Goal: Task Accomplishment & Management: Manage account settings

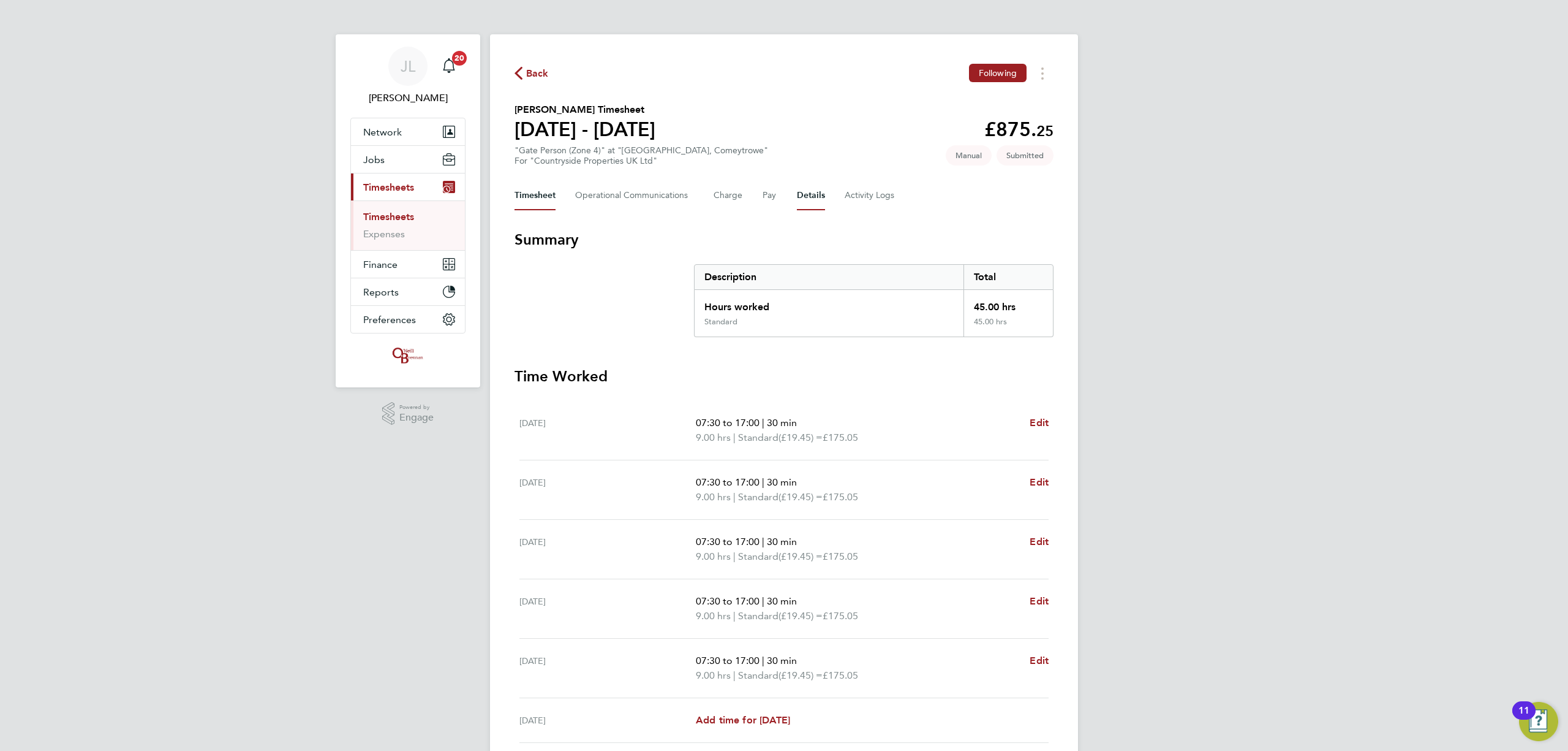
click at [811, 192] on button "Details" at bounding box center [811, 195] width 28 height 29
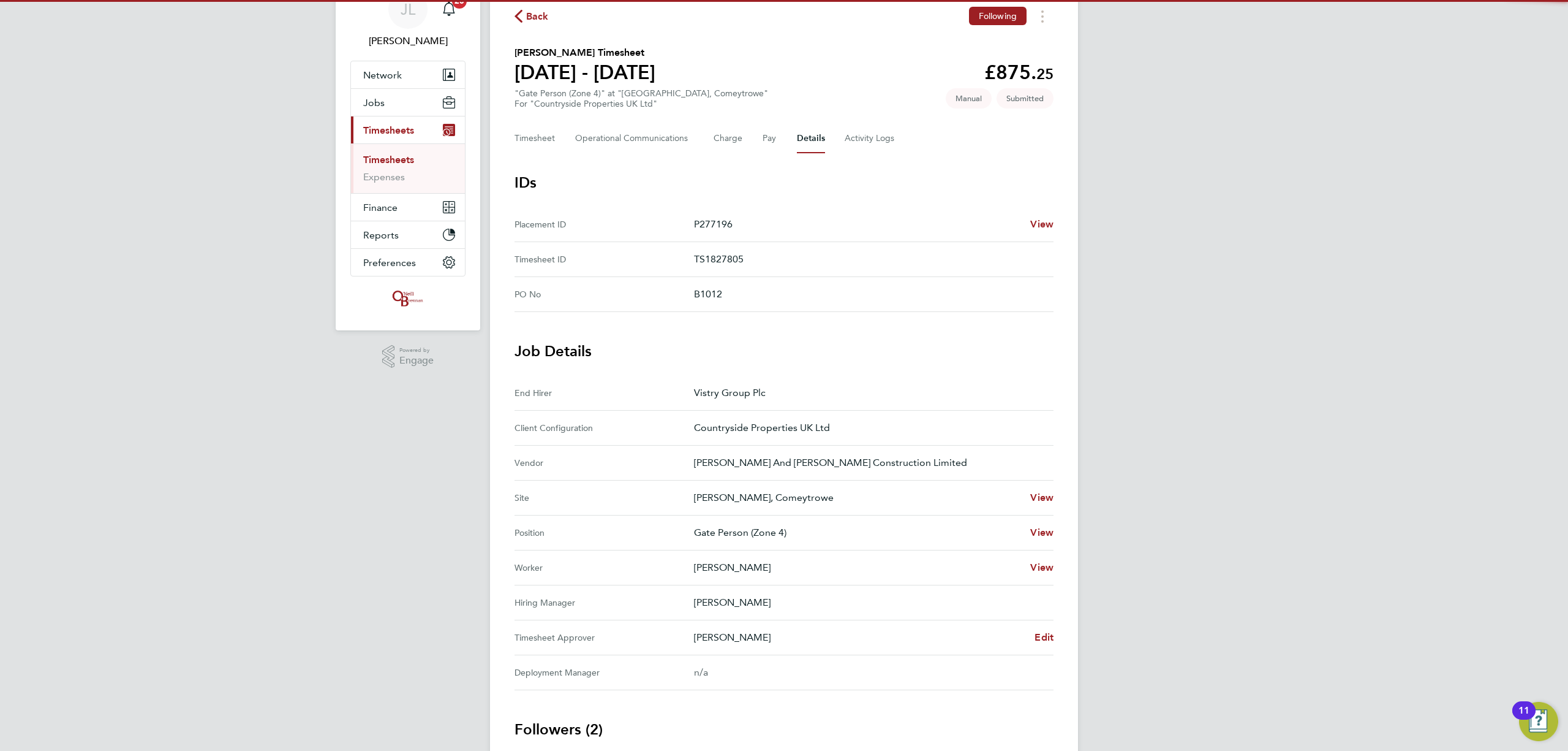
scroll to position [163, 0]
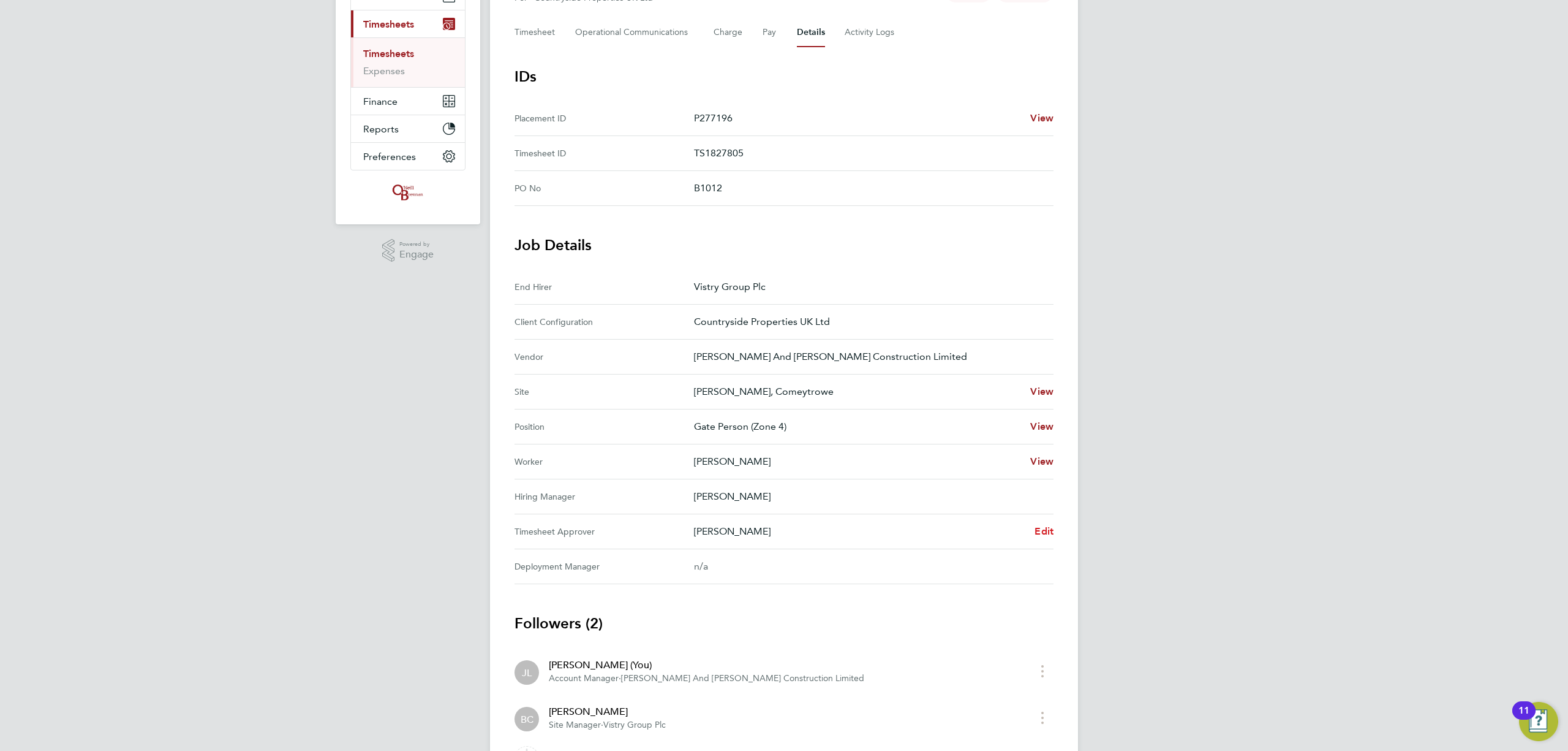
click at [1044, 531] on span "Edit" at bounding box center [1044, 531] width 19 height 12
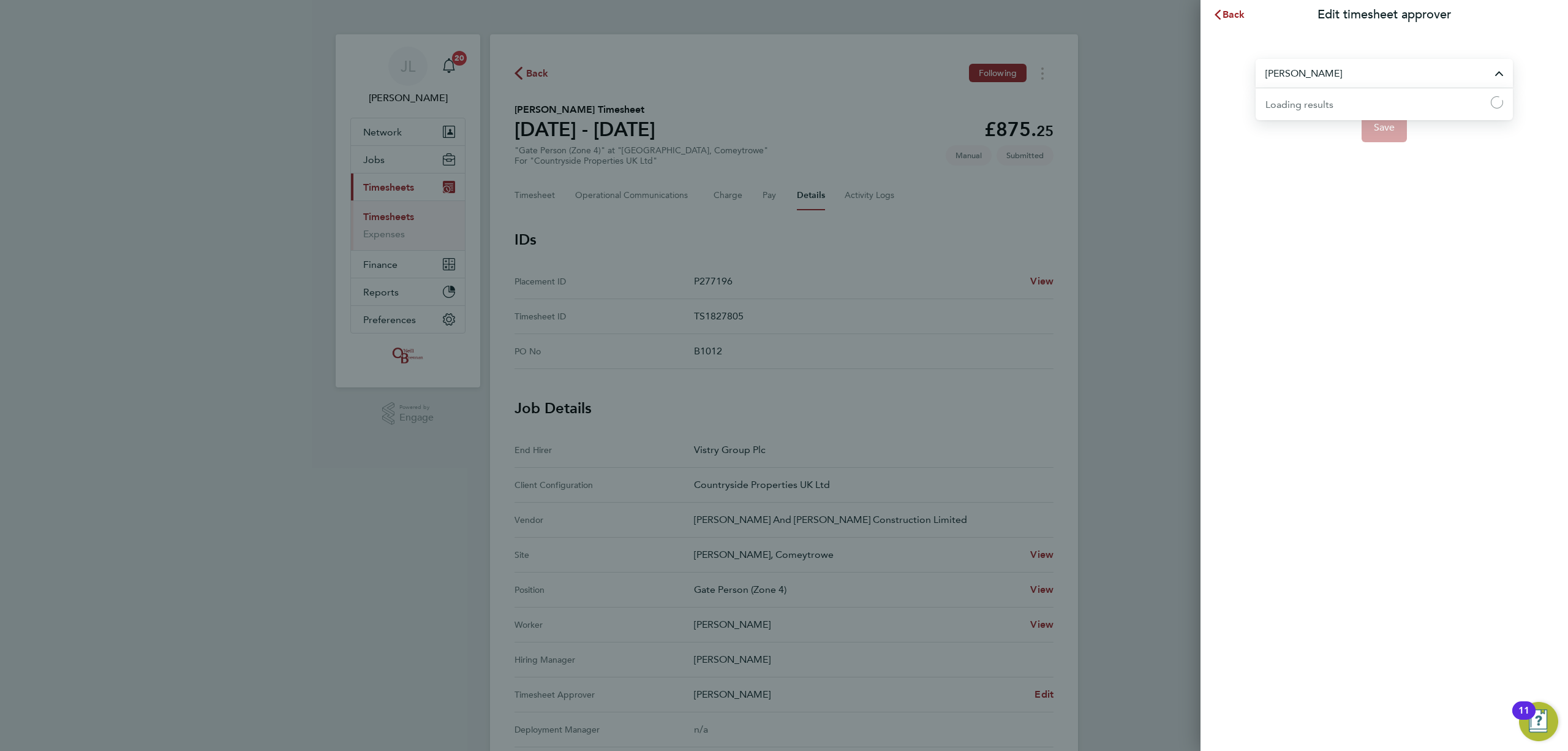
click at [1325, 76] on input "[PERSON_NAME]" at bounding box center [1384, 73] width 257 height 29
click at [1307, 195] on span "[PERSON_NAME]" at bounding box center [1304, 193] width 79 height 14
type input "[PERSON_NAME]"
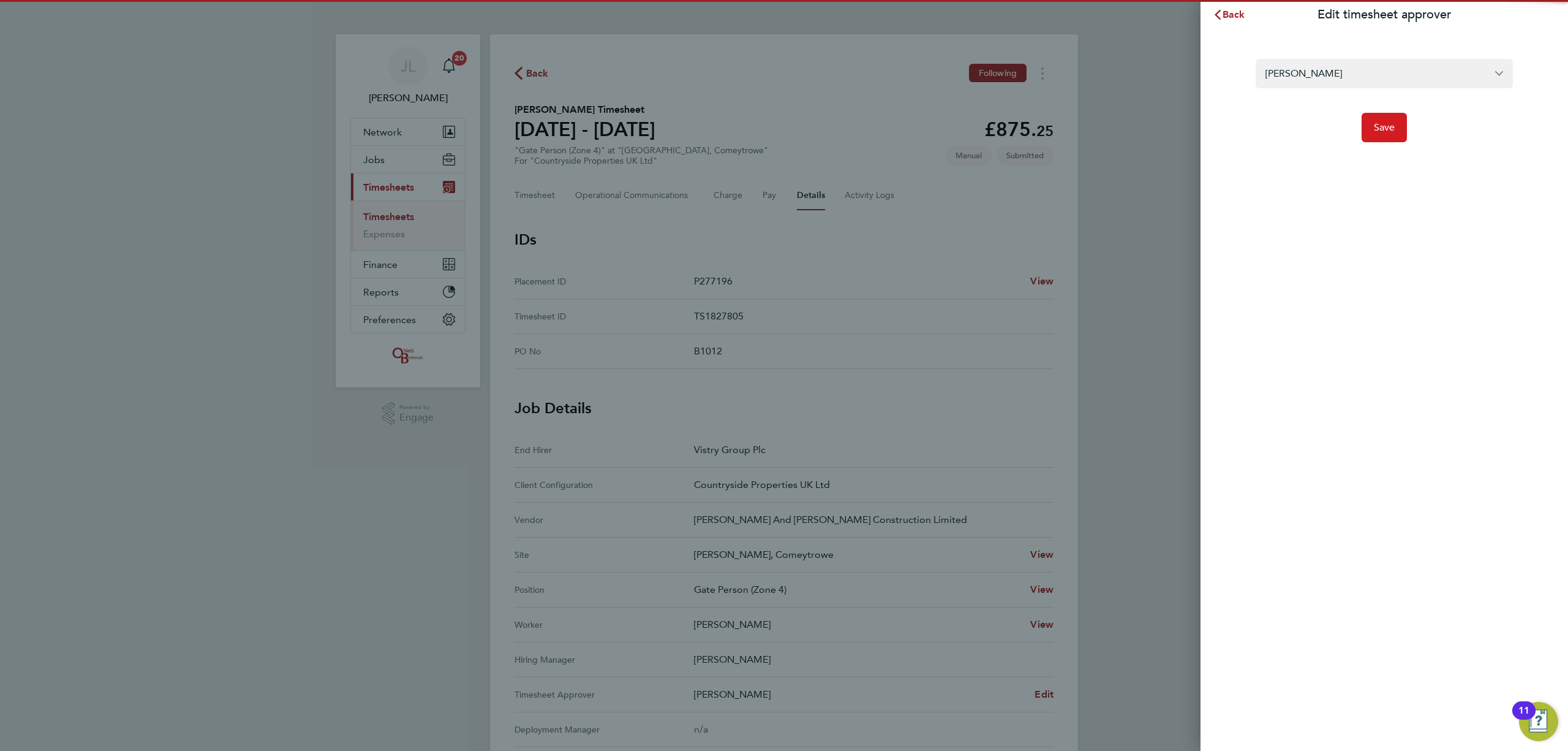
click at [1384, 136] on button "Save" at bounding box center [1384, 127] width 46 height 29
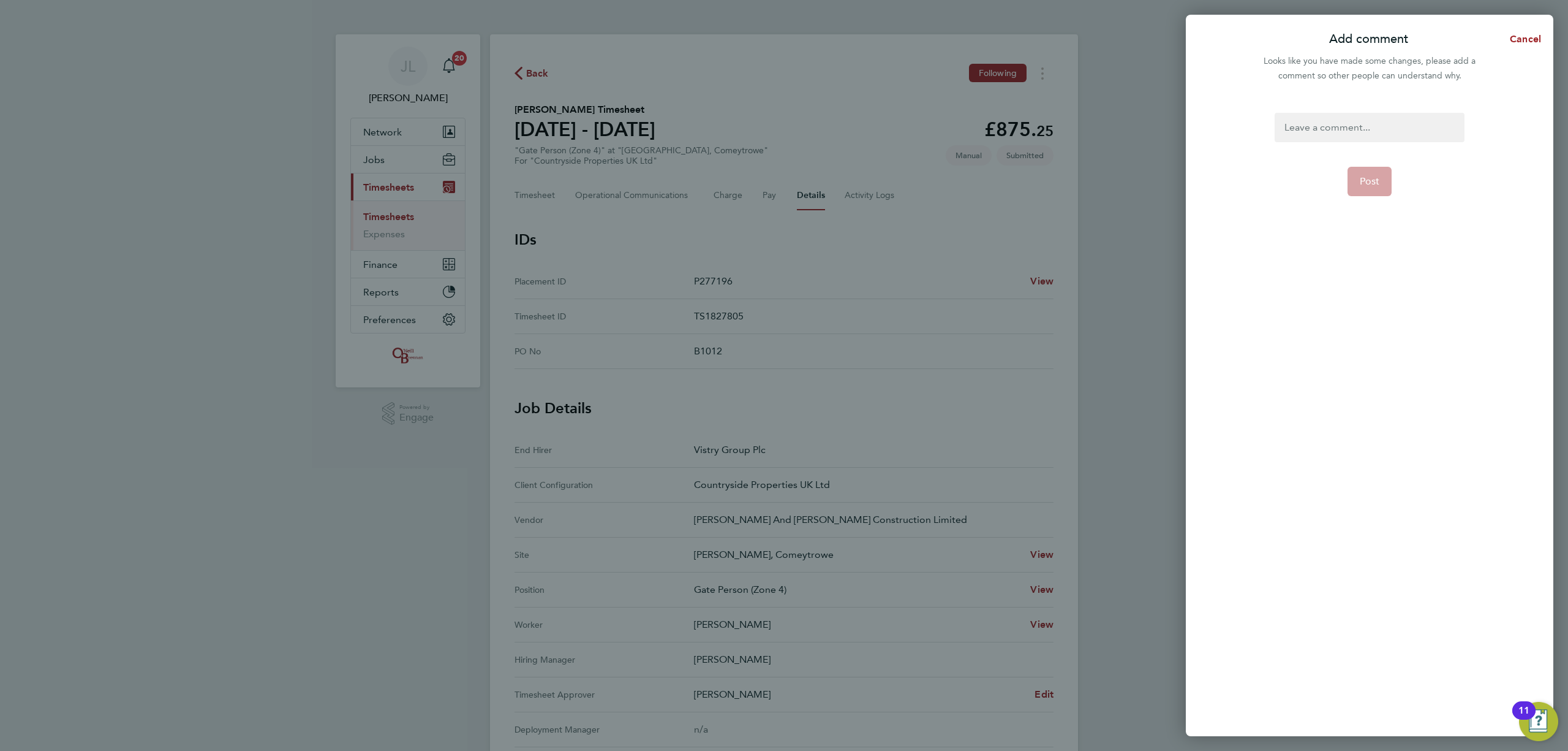
click at [1351, 123] on div at bounding box center [1369, 127] width 189 height 29
drag, startPoint x: 1326, startPoint y: 128, endPoint x: 1319, endPoint y: 122, distance: 9.2
click at [1323, 123] on div at bounding box center [1369, 127] width 189 height 29
click at [1358, 180] on button "Post" at bounding box center [1370, 181] width 44 height 29
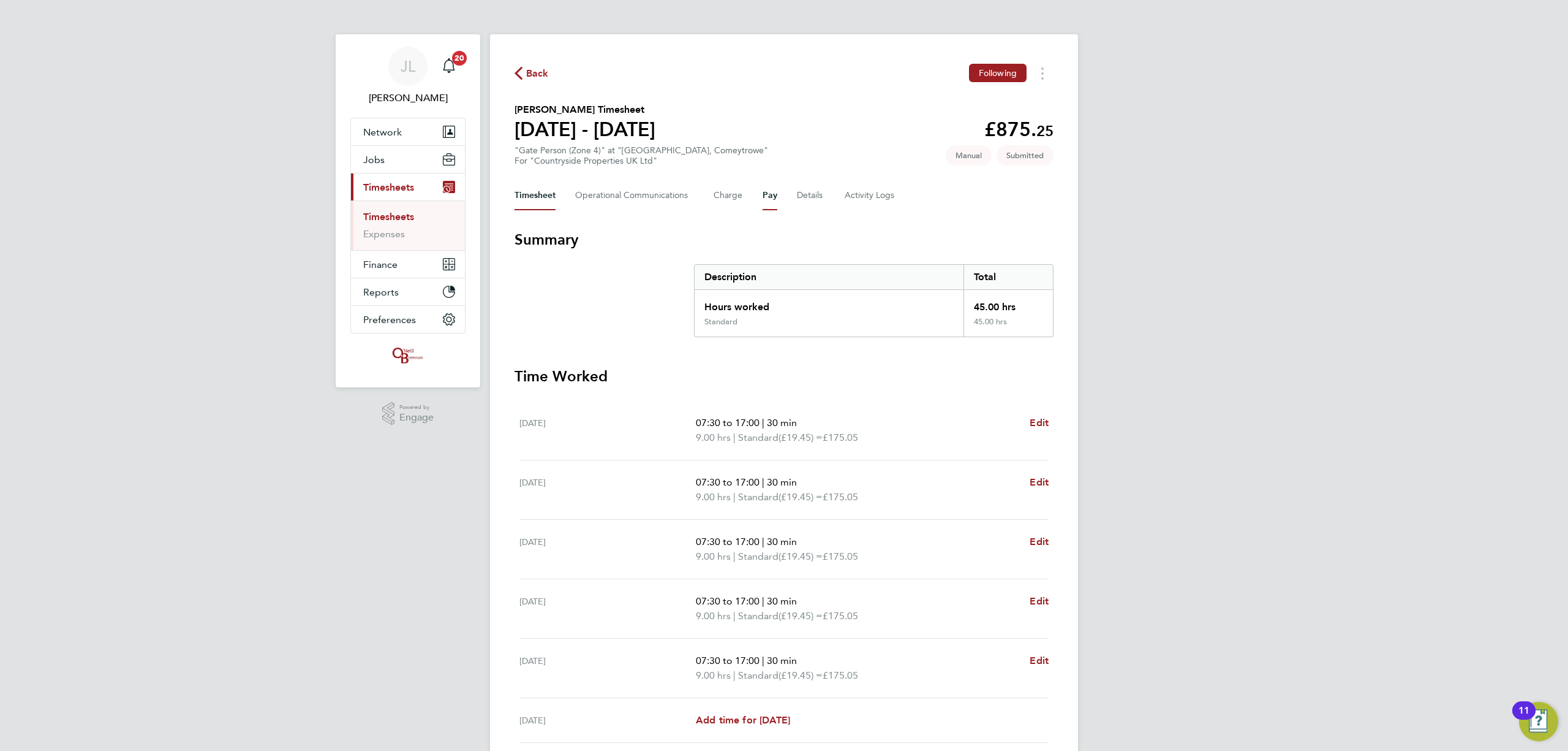
drag, startPoint x: 768, startPoint y: 189, endPoint x: 781, endPoint y: 191, distance: 13.2
click at [768, 189] on button "Pay" at bounding box center [769, 195] width 14 height 29
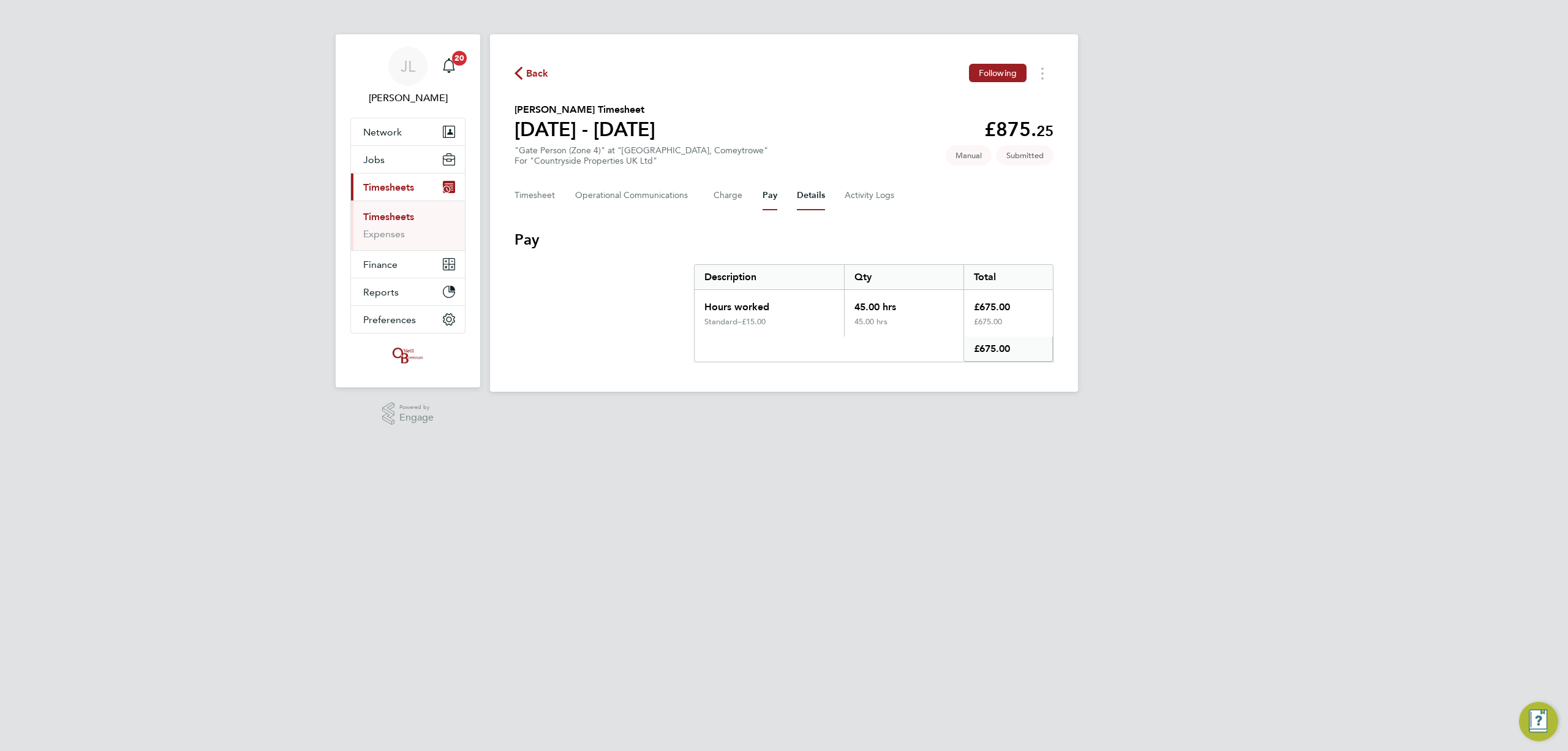
click at [804, 189] on button "Details" at bounding box center [811, 195] width 28 height 29
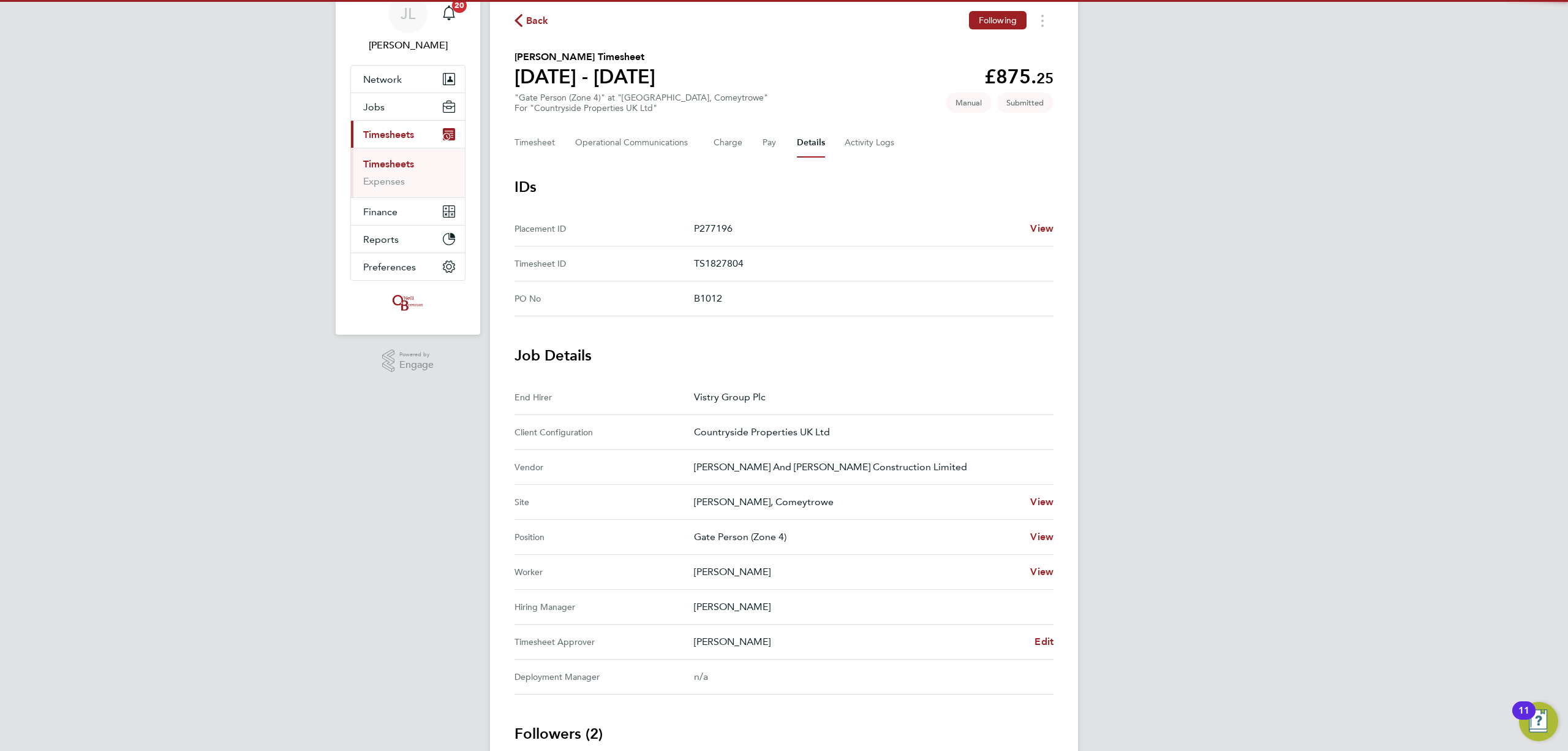
scroll to position [81, 0]
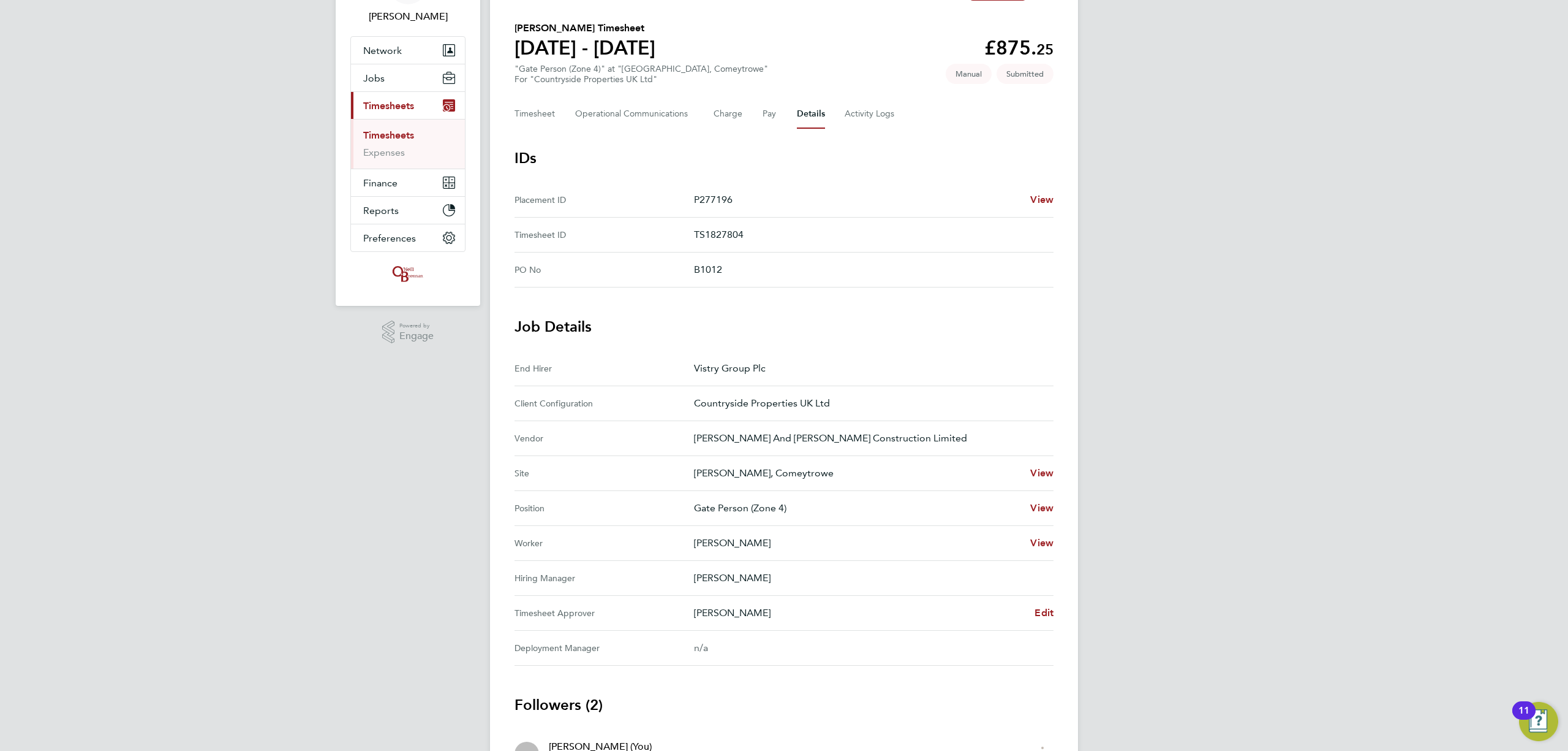
click at [1032, 616] on div "Ben Camm Edit" at bounding box center [874, 613] width 359 height 14
click at [1046, 611] on span "Edit" at bounding box center [1044, 613] width 19 height 12
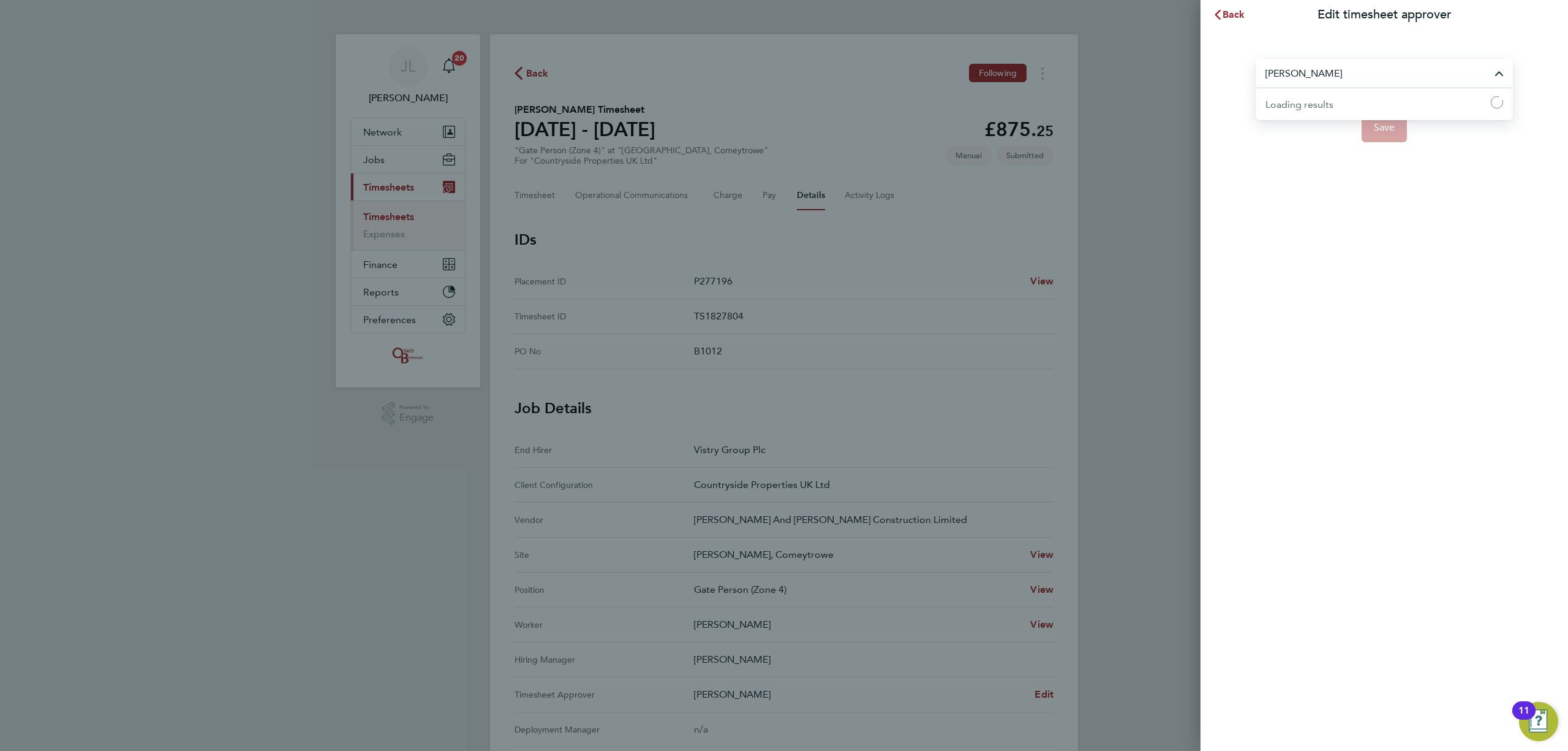
click at [1265, 78] on input "[PERSON_NAME]" at bounding box center [1384, 73] width 257 height 29
click at [1286, 189] on span "[PERSON_NAME]" at bounding box center [1304, 193] width 79 height 14
type input "[PERSON_NAME]"
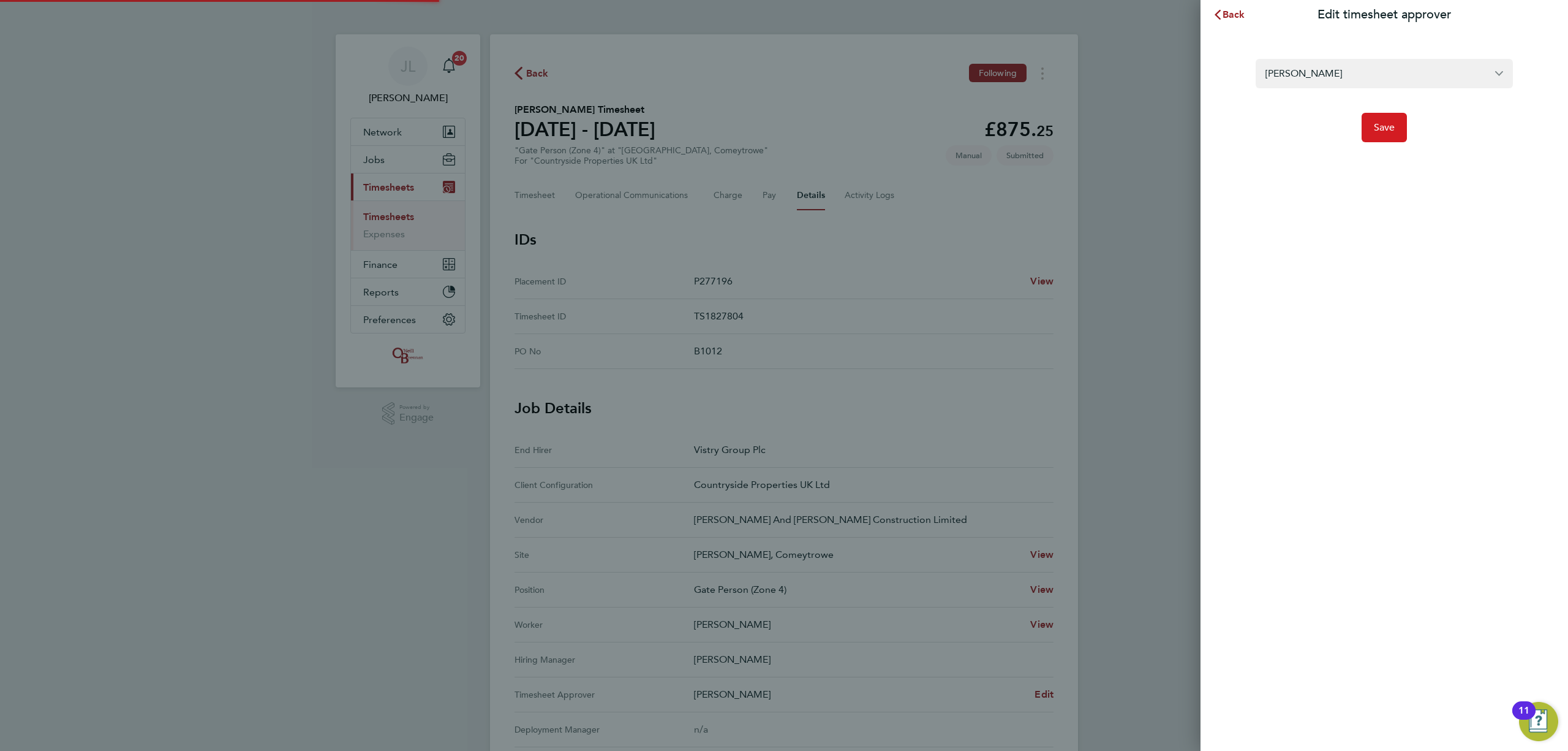
click at [1402, 126] on button "Save" at bounding box center [1384, 127] width 46 height 29
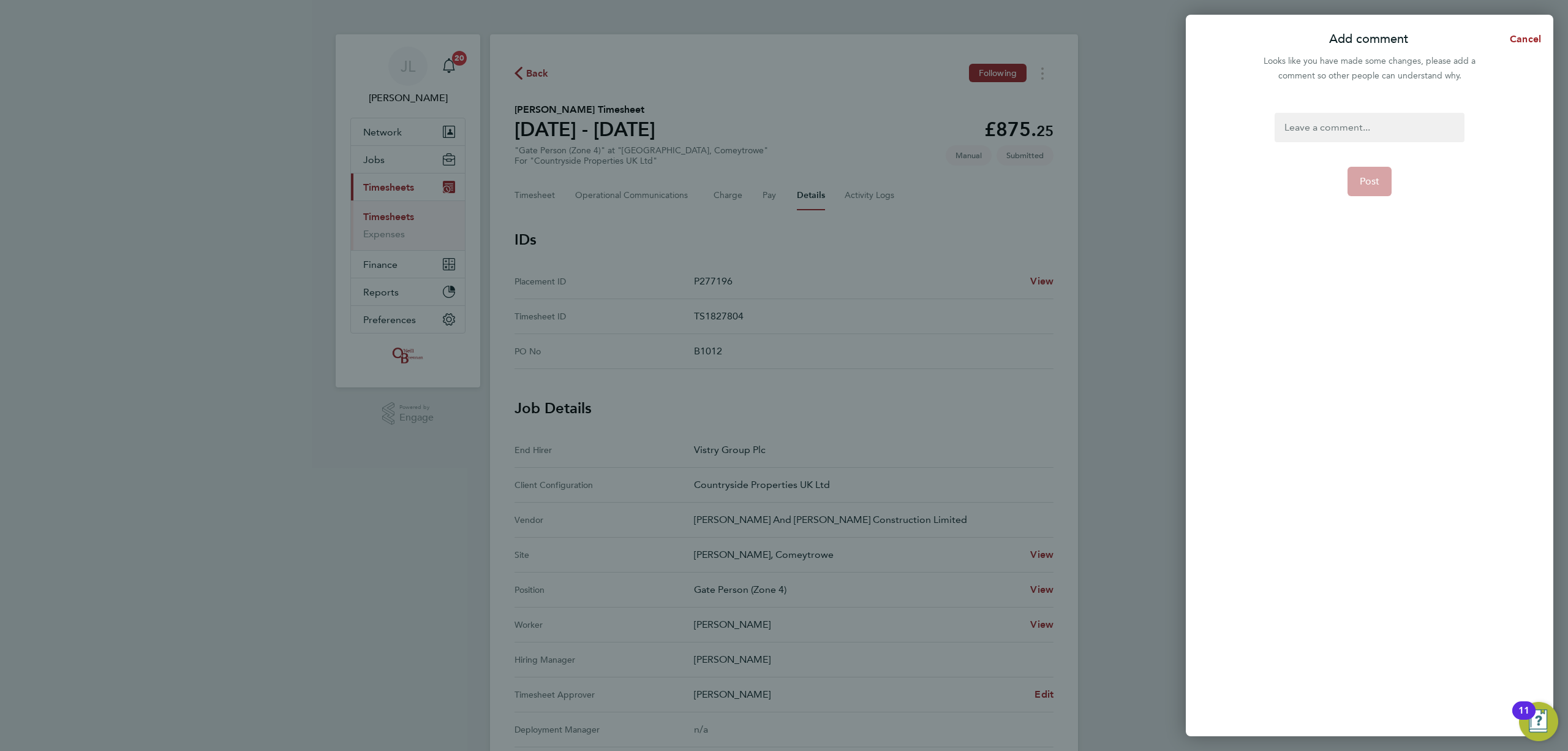
click at [1331, 136] on div at bounding box center [1369, 127] width 189 height 29
click at [1379, 179] on button "Post" at bounding box center [1370, 181] width 44 height 29
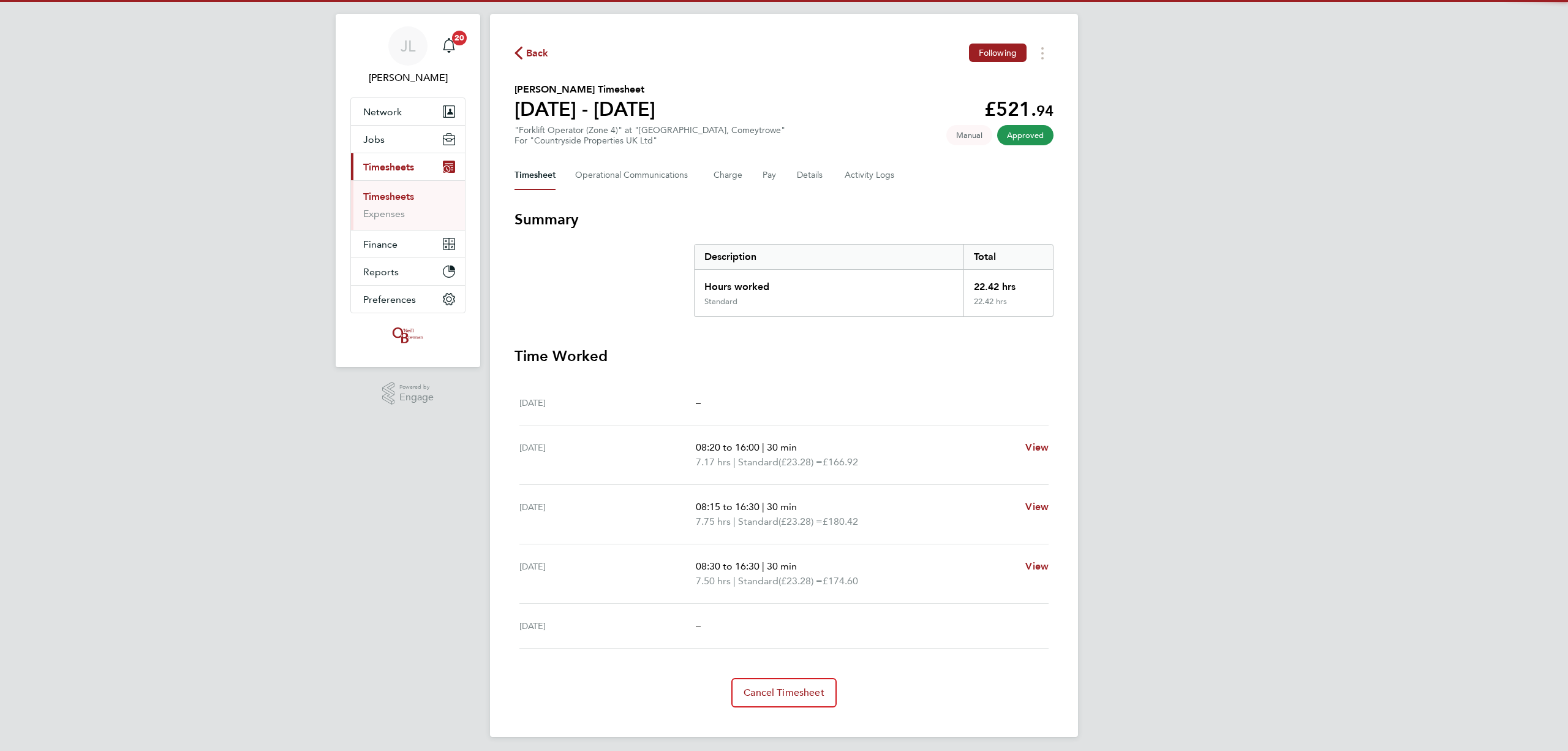
scroll to position [26, 0]
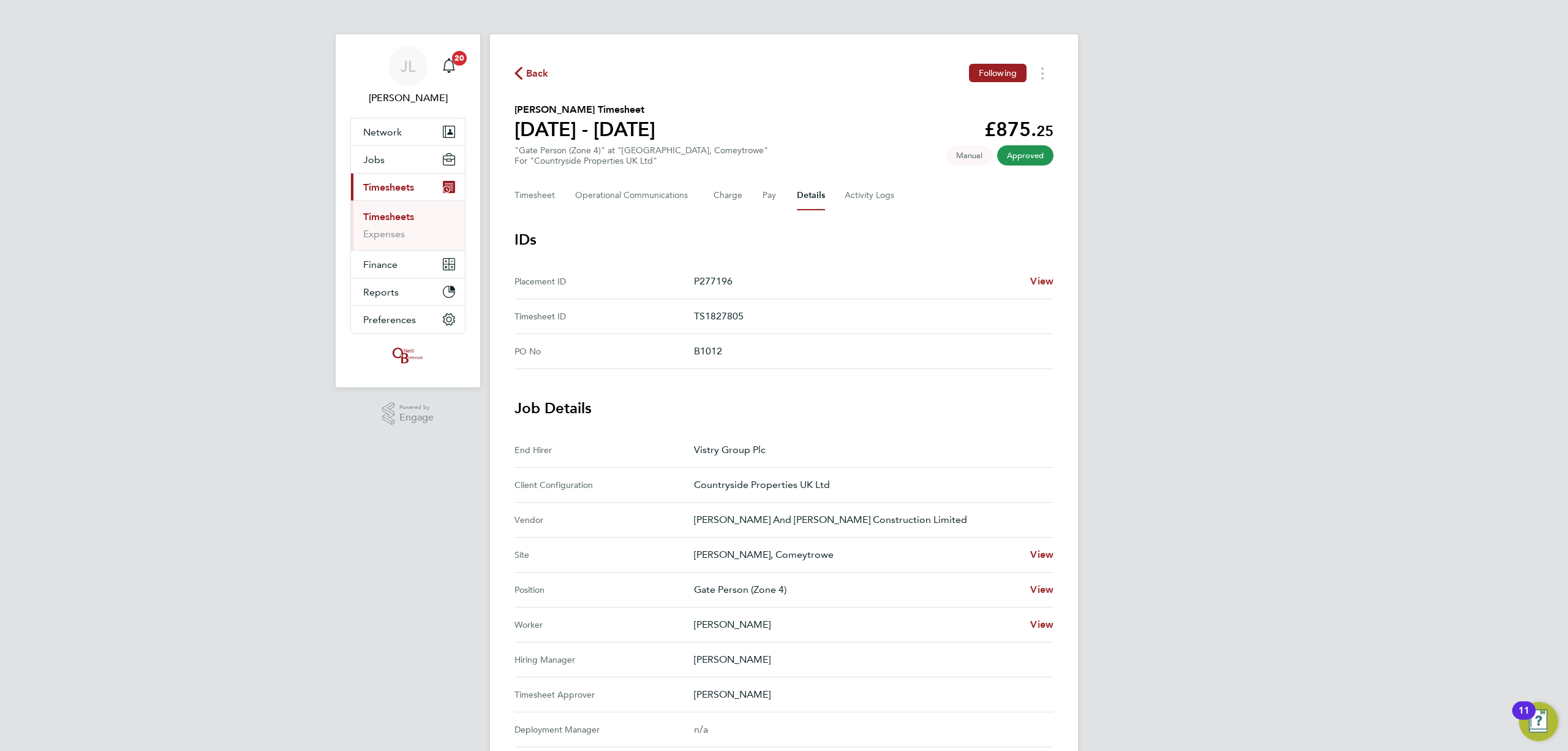
scroll to position [81, 0]
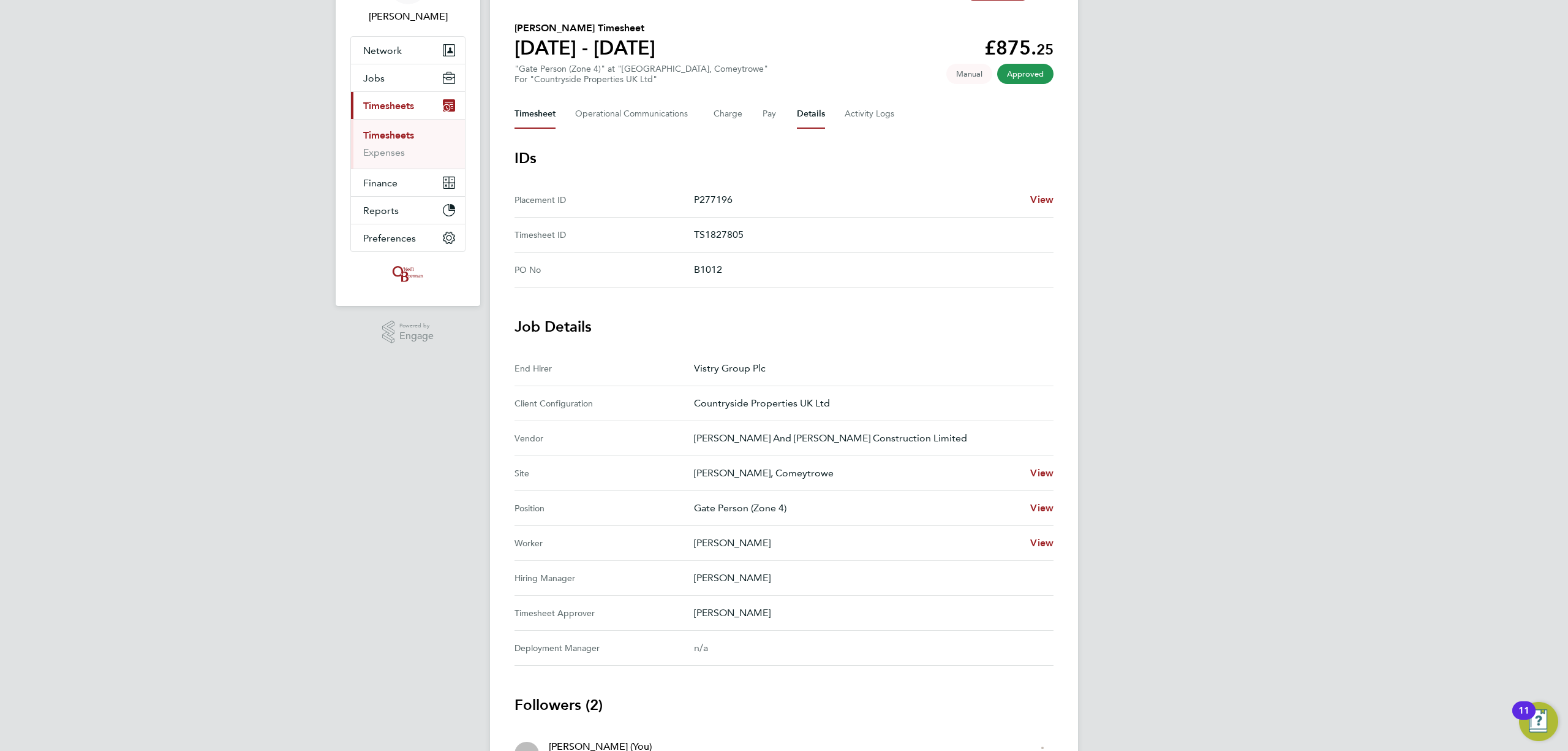
click at [538, 101] on button "Timesheet" at bounding box center [535, 114] width 41 height 29
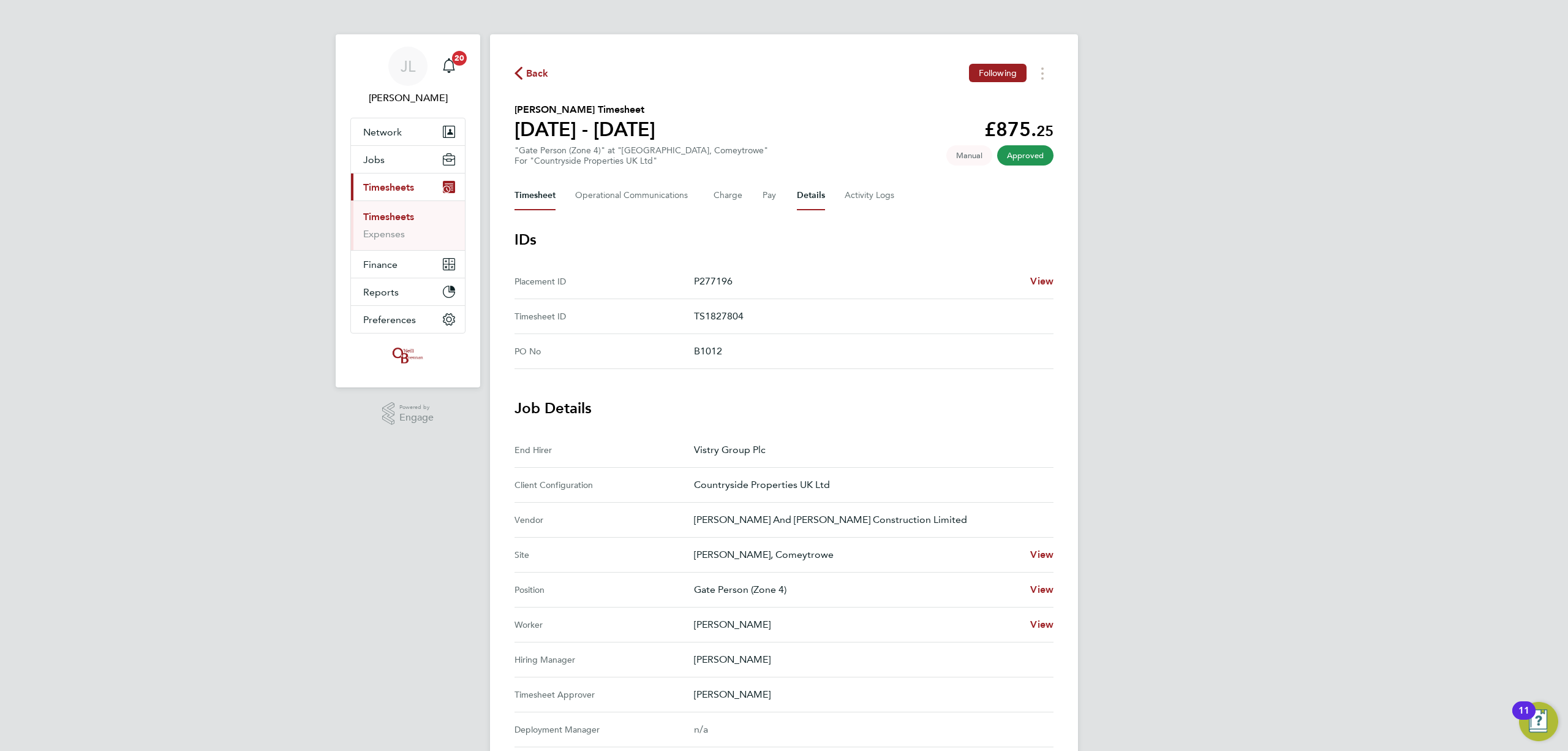
click at [529, 199] on button "Timesheet" at bounding box center [535, 195] width 41 height 29
